Goal: Task Accomplishment & Management: Use online tool/utility

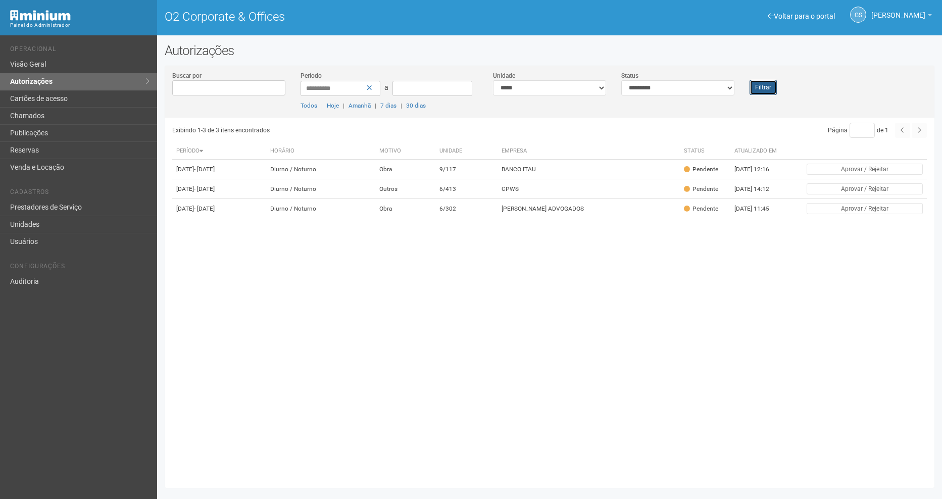
click at [763, 90] on button "Filtrar" at bounding box center [763, 87] width 27 height 15
drag, startPoint x: 757, startPoint y: 91, endPoint x: 849, endPoint y: 305, distance: 232.6
click at [757, 91] on button "Filtrar" at bounding box center [763, 87] width 27 height 15
click at [770, 83] on button "Filtrar" at bounding box center [763, 87] width 27 height 15
